Goal: Task Accomplishment & Management: Manage account settings

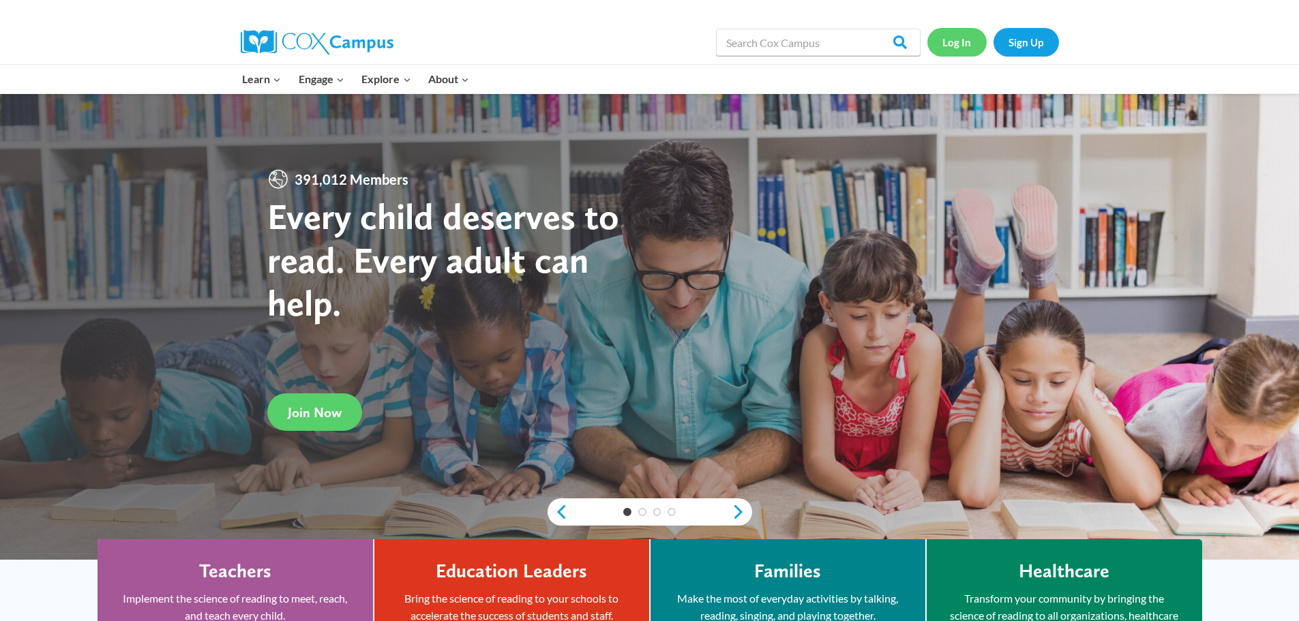
click at [969, 52] on link "Log In" at bounding box center [956, 42] width 59 height 28
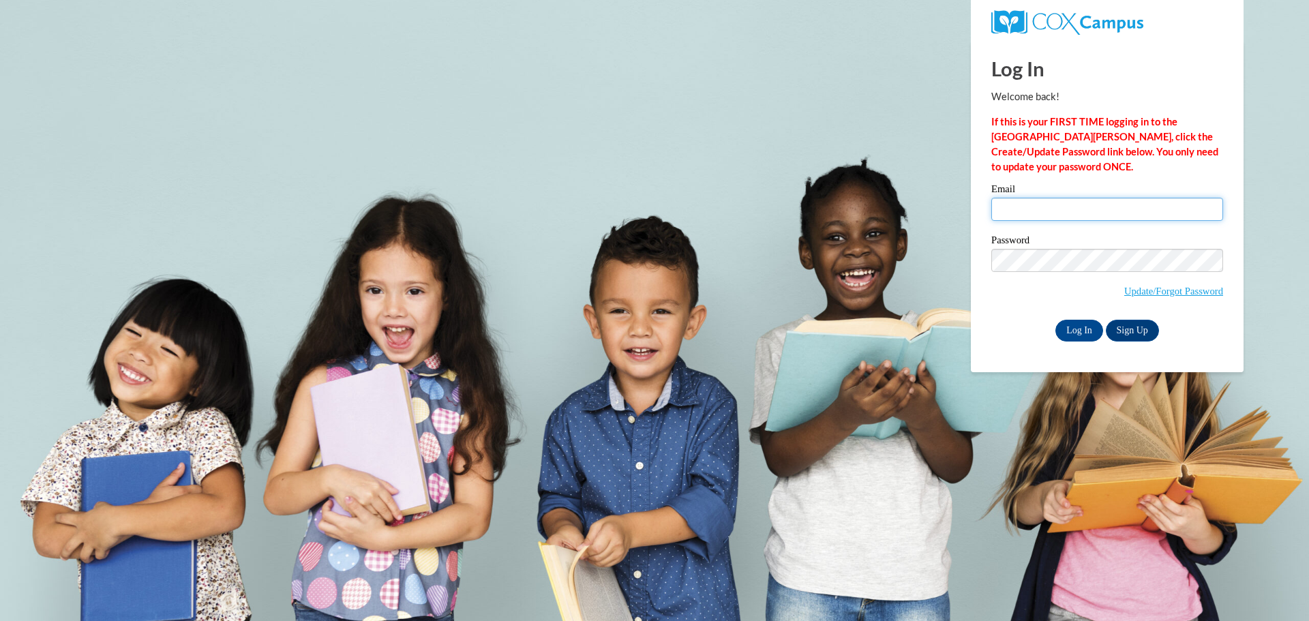
click at [1024, 210] on input "Email" at bounding box center [1107, 209] width 232 height 23
type input "rmanninen@lomira.k12.wi.us"
click at [1082, 329] on input "Log In" at bounding box center [1079, 331] width 48 height 22
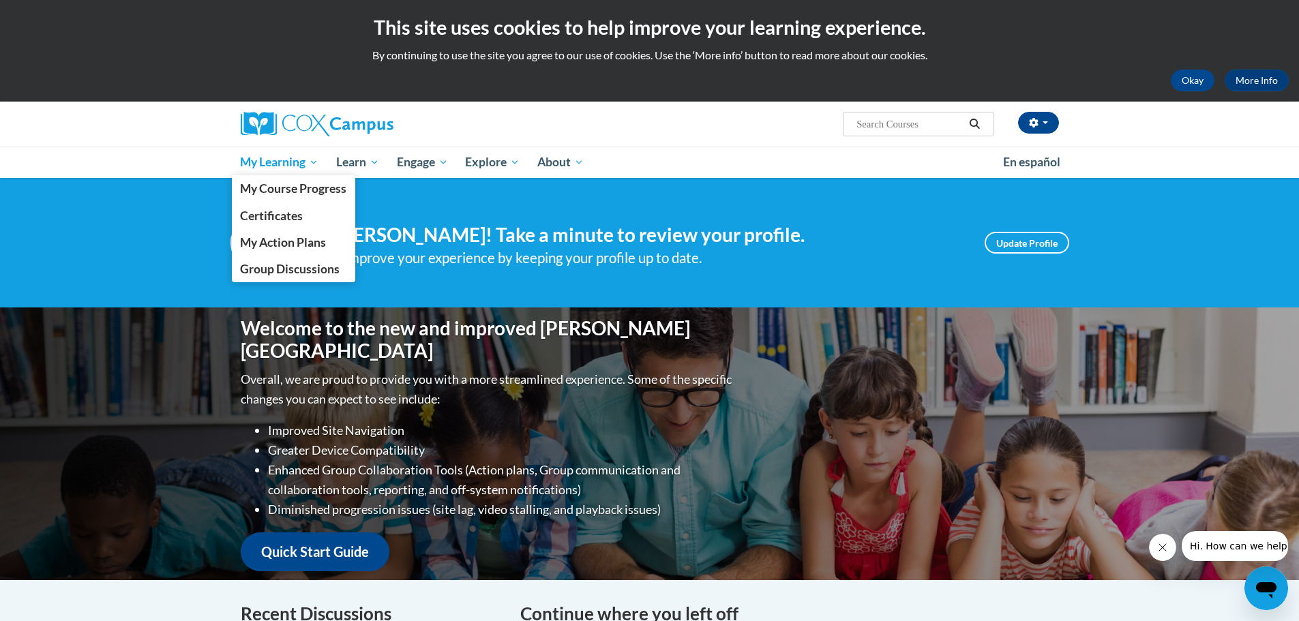
click at [261, 159] on span "My Learning" at bounding box center [279, 162] width 78 height 16
click at [273, 185] on span "My Course Progress" at bounding box center [293, 188] width 106 height 14
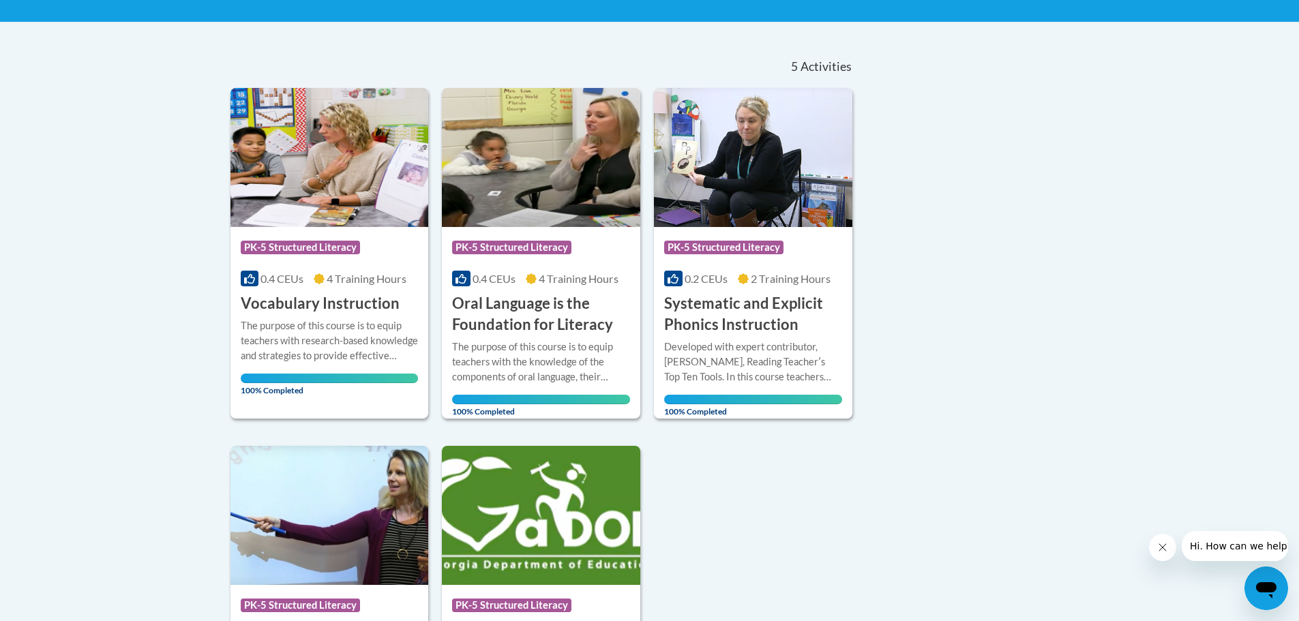
scroll to position [42, 0]
